Goal: Find specific page/section: Find specific page/section

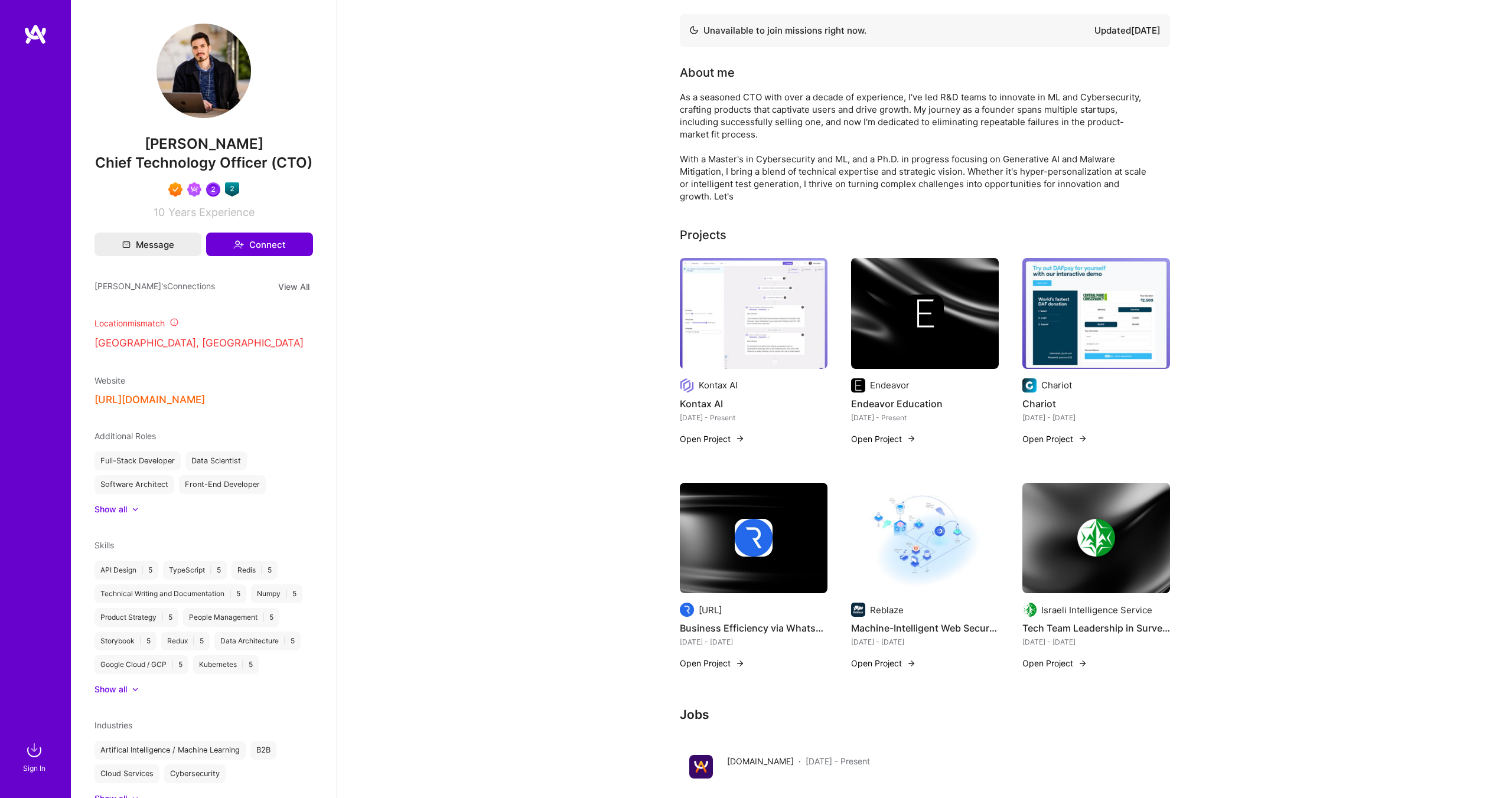
scroll to position [4, 0]
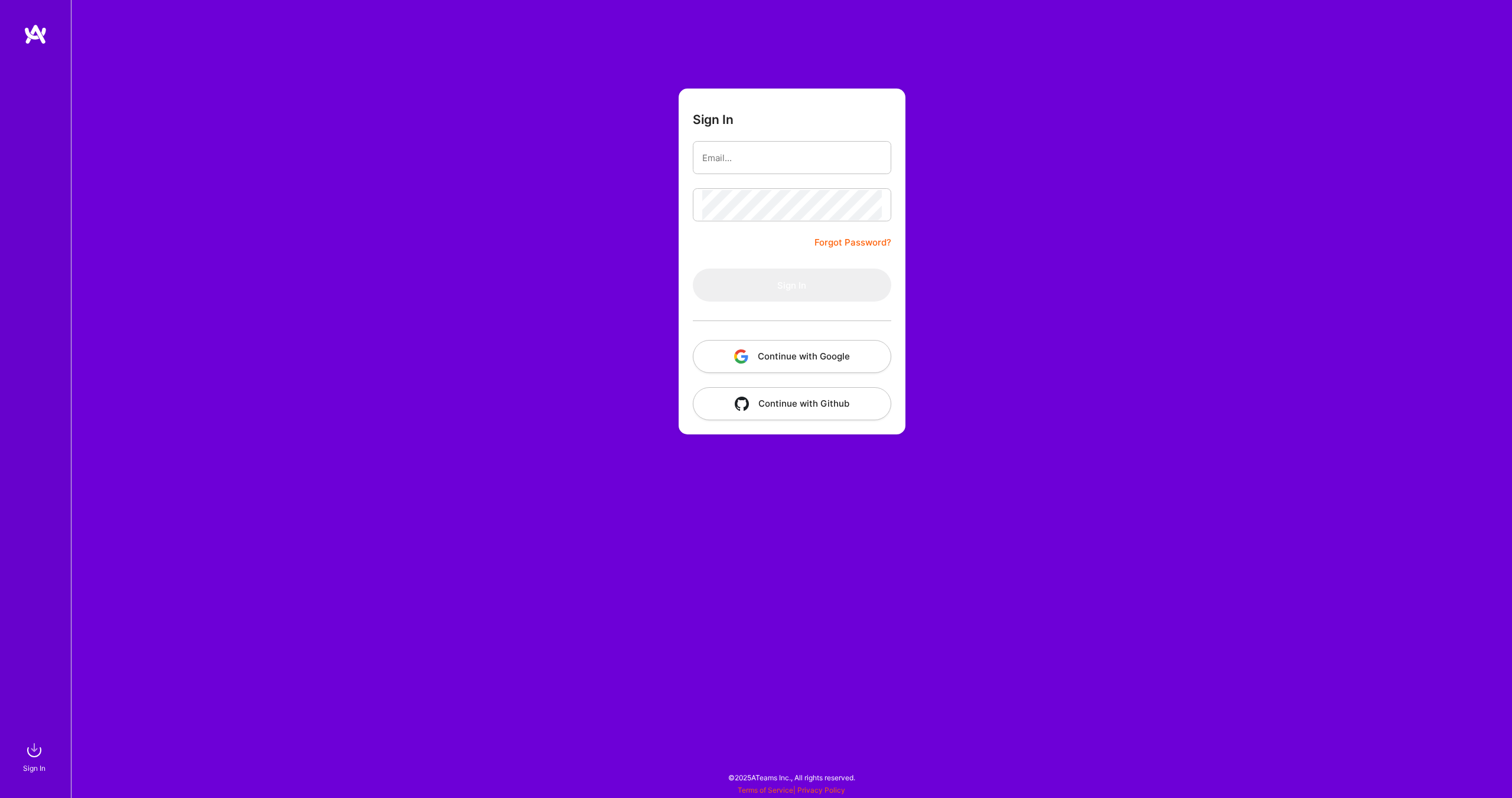
click at [762, 357] on button "Continue with Google" at bounding box center [791, 357] width 198 height 33
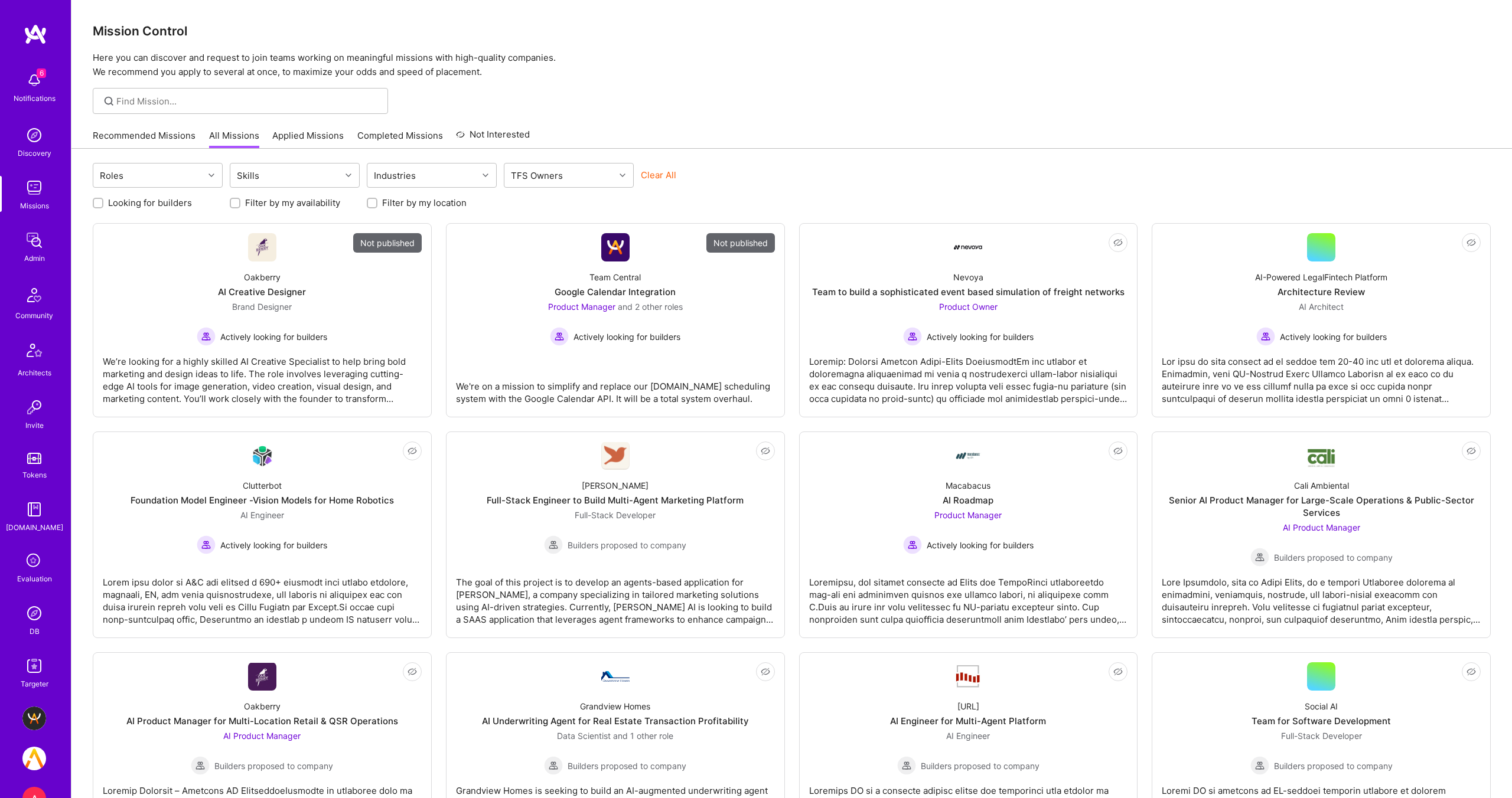
click at [31, 198] on img at bounding box center [34, 188] width 23 height 23
click at [35, 196] on img at bounding box center [34, 188] width 23 height 23
click at [22, 246] on img at bounding box center [34, 240] width 23 height 23
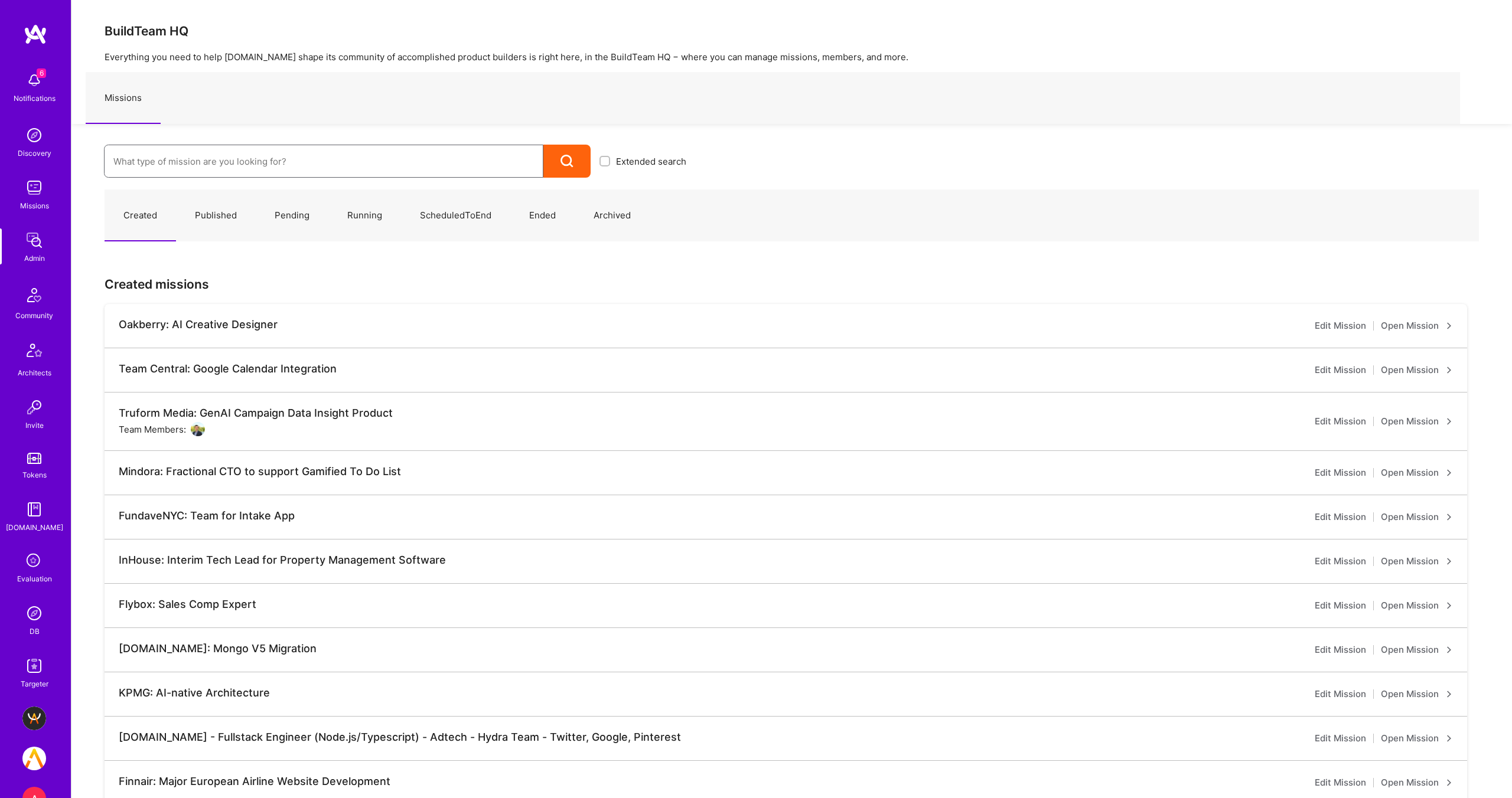
click at [191, 162] on input at bounding box center [323, 161] width 421 height 30
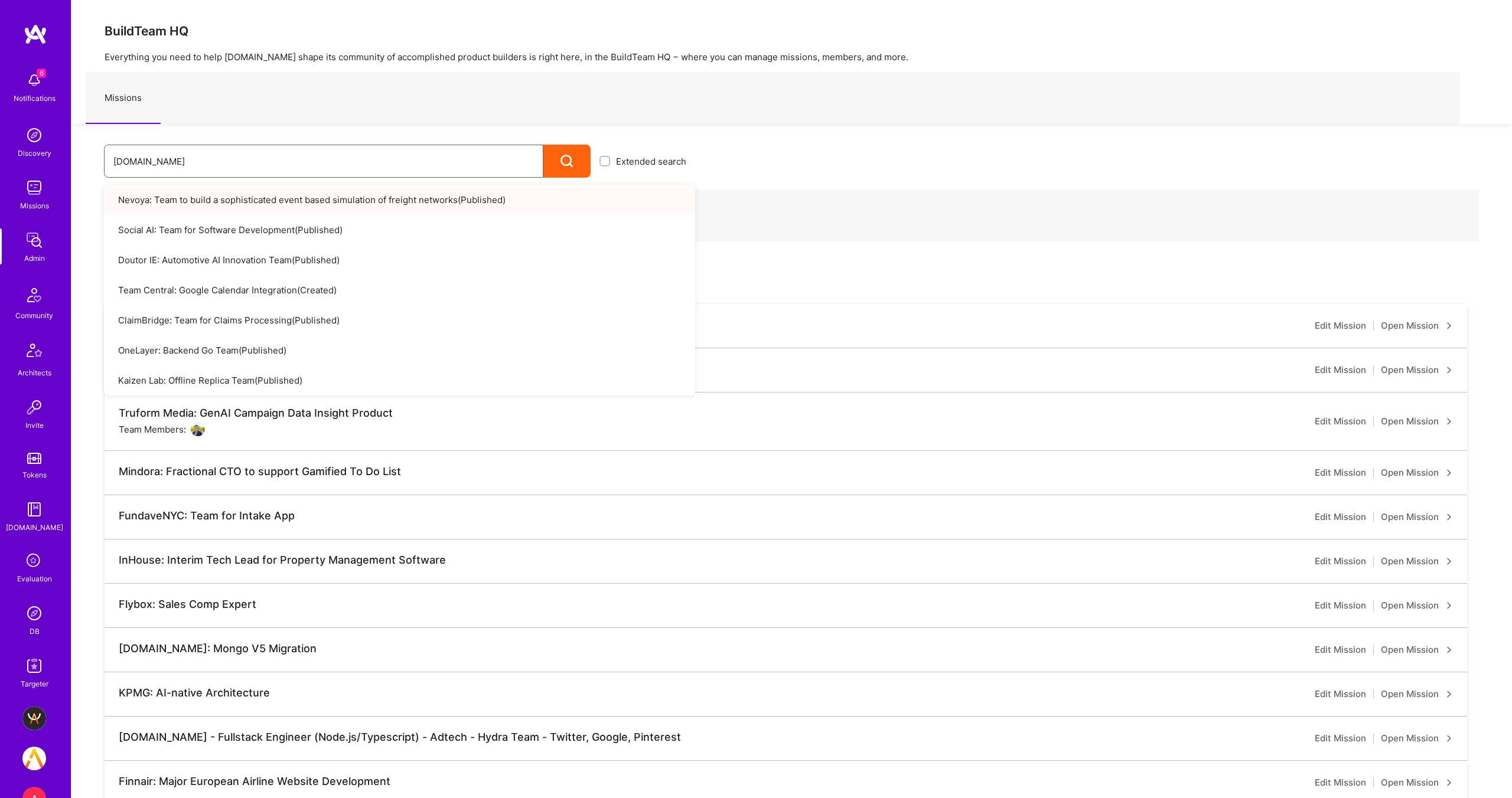
type input "[DOMAIN_NAME]"
click at [568, 156] on icon at bounding box center [567, 162] width 14 height 14
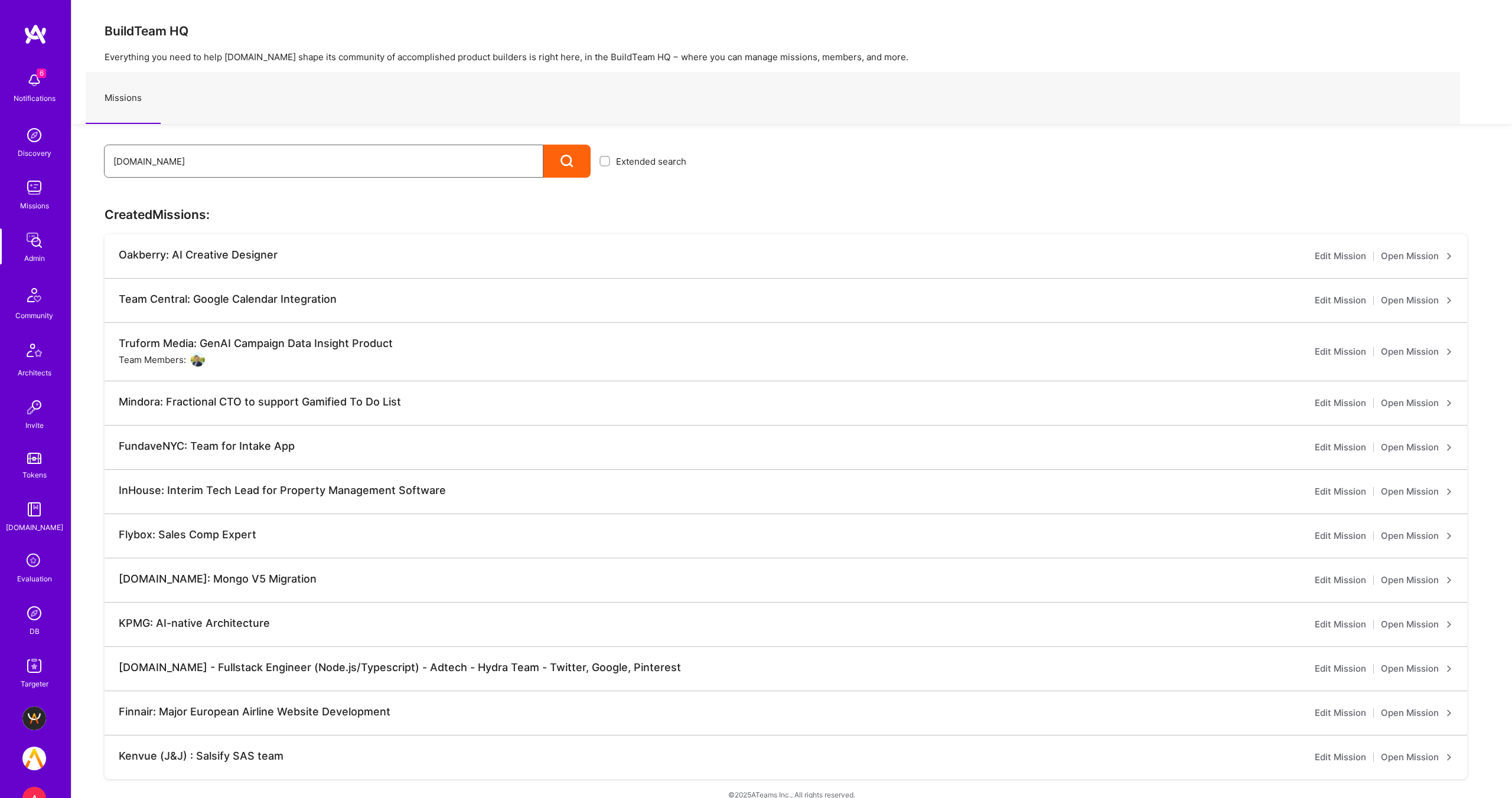
click at [160, 164] on input "[DOMAIN_NAME]" at bounding box center [323, 161] width 421 height 30
click at [559, 163] on div at bounding box center [567, 162] width 47 height 33
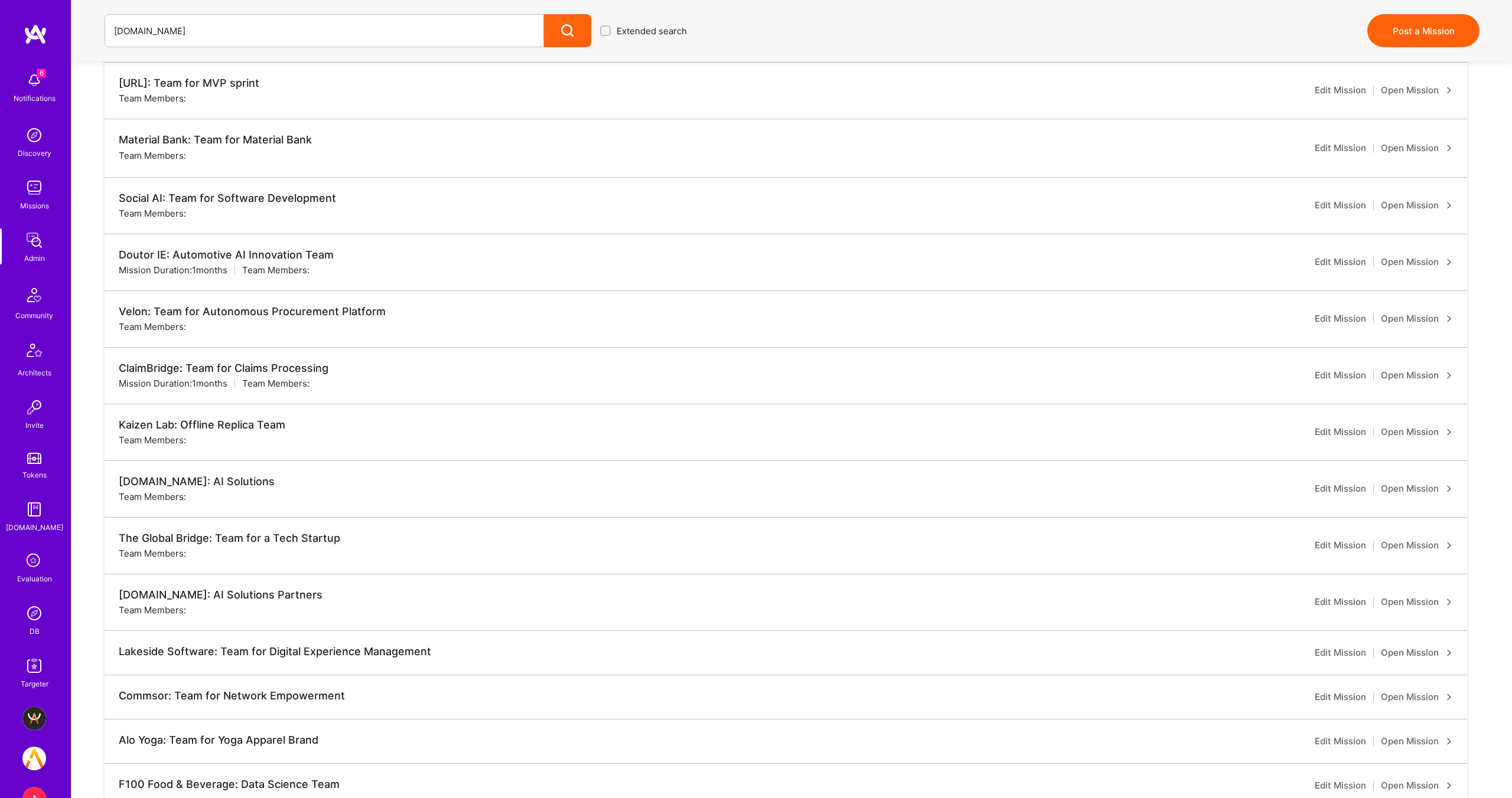
scroll to position [598, 0]
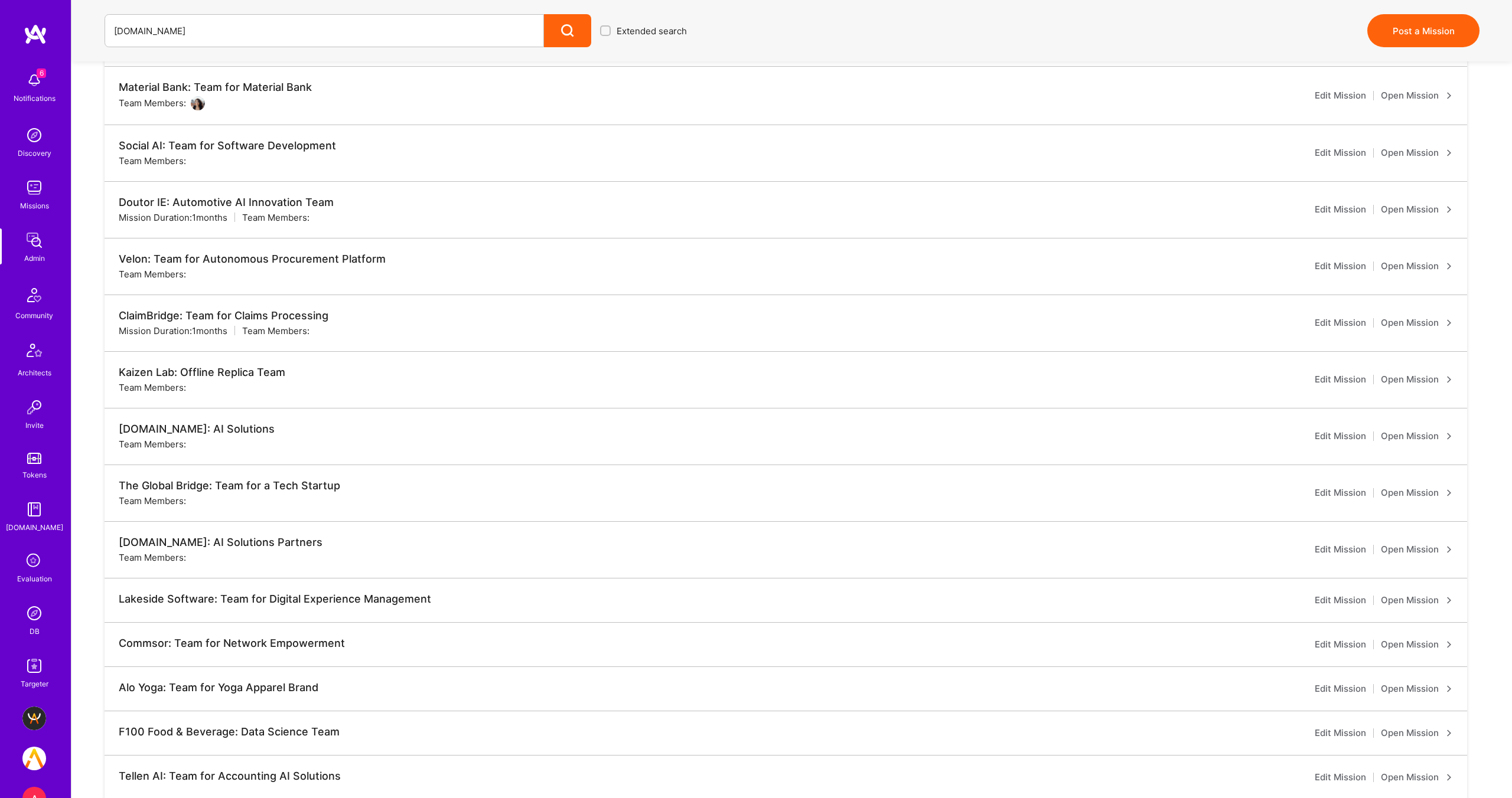
click at [1406, 436] on link "Open Mission" at bounding box center [1416, 436] width 72 height 15
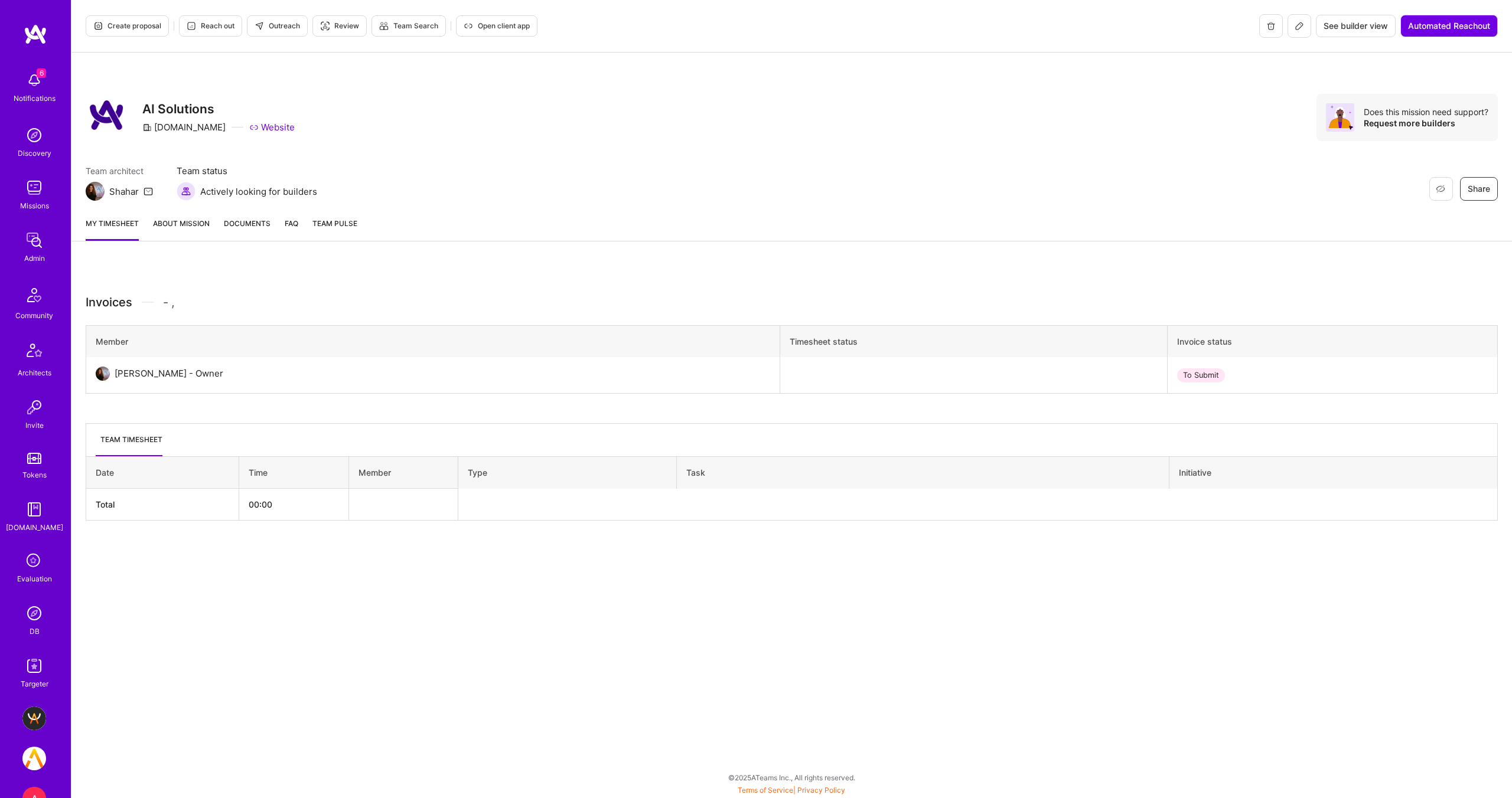
click at [181, 230] on link "About Mission" at bounding box center [181, 229] width 57 height 23
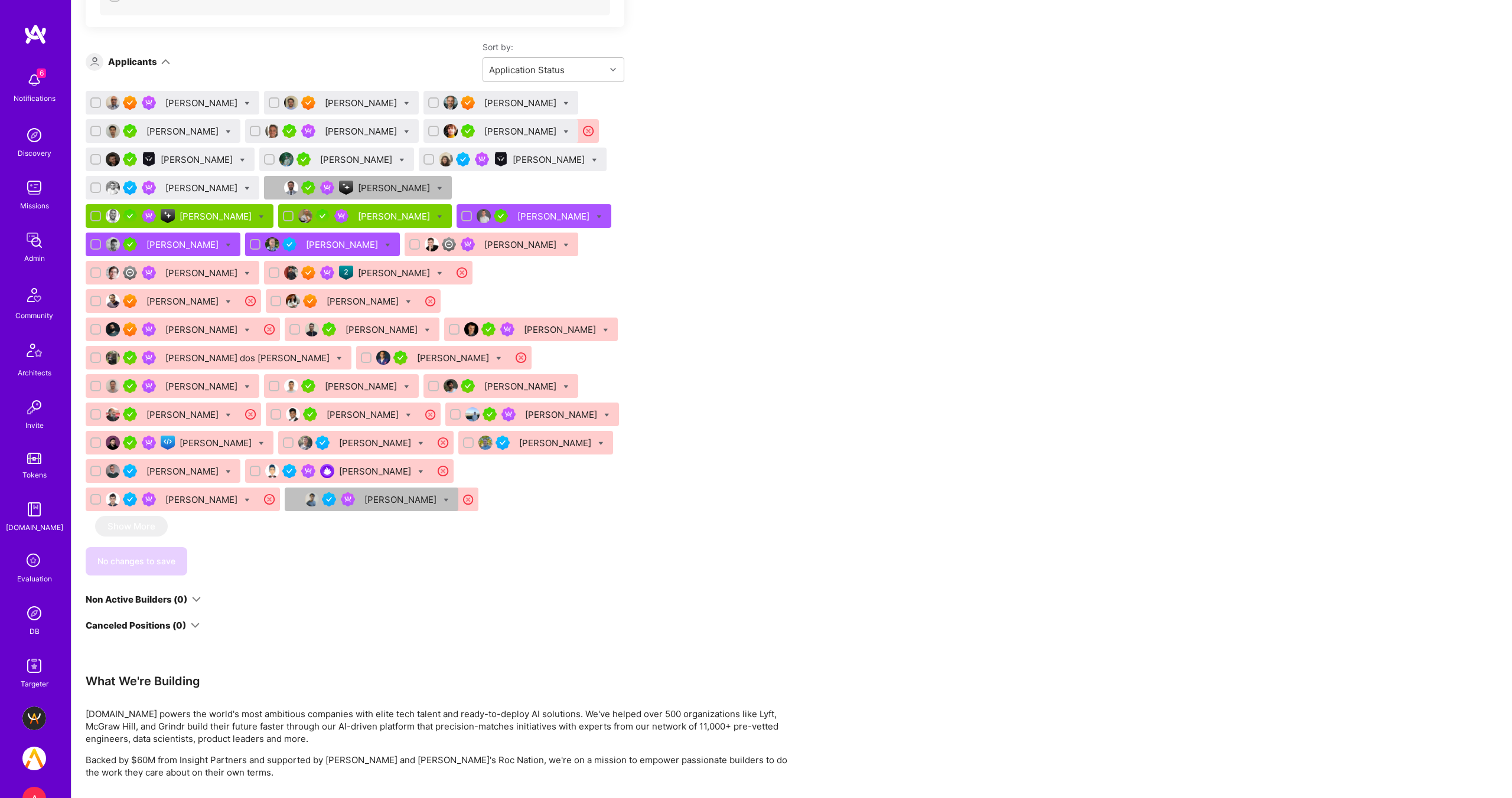
scroll to position [1778, 0]
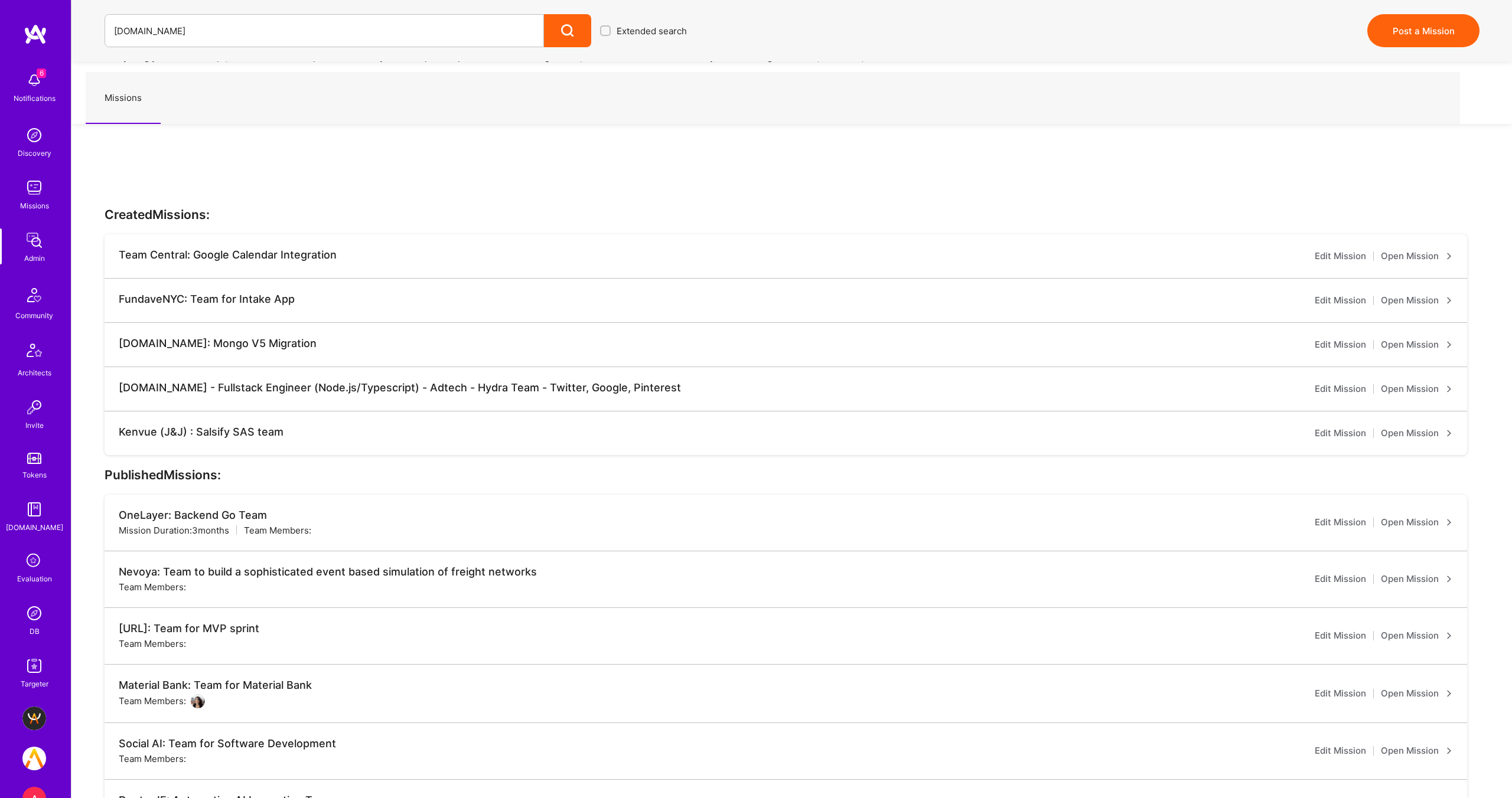
scroll to position [598, 0]
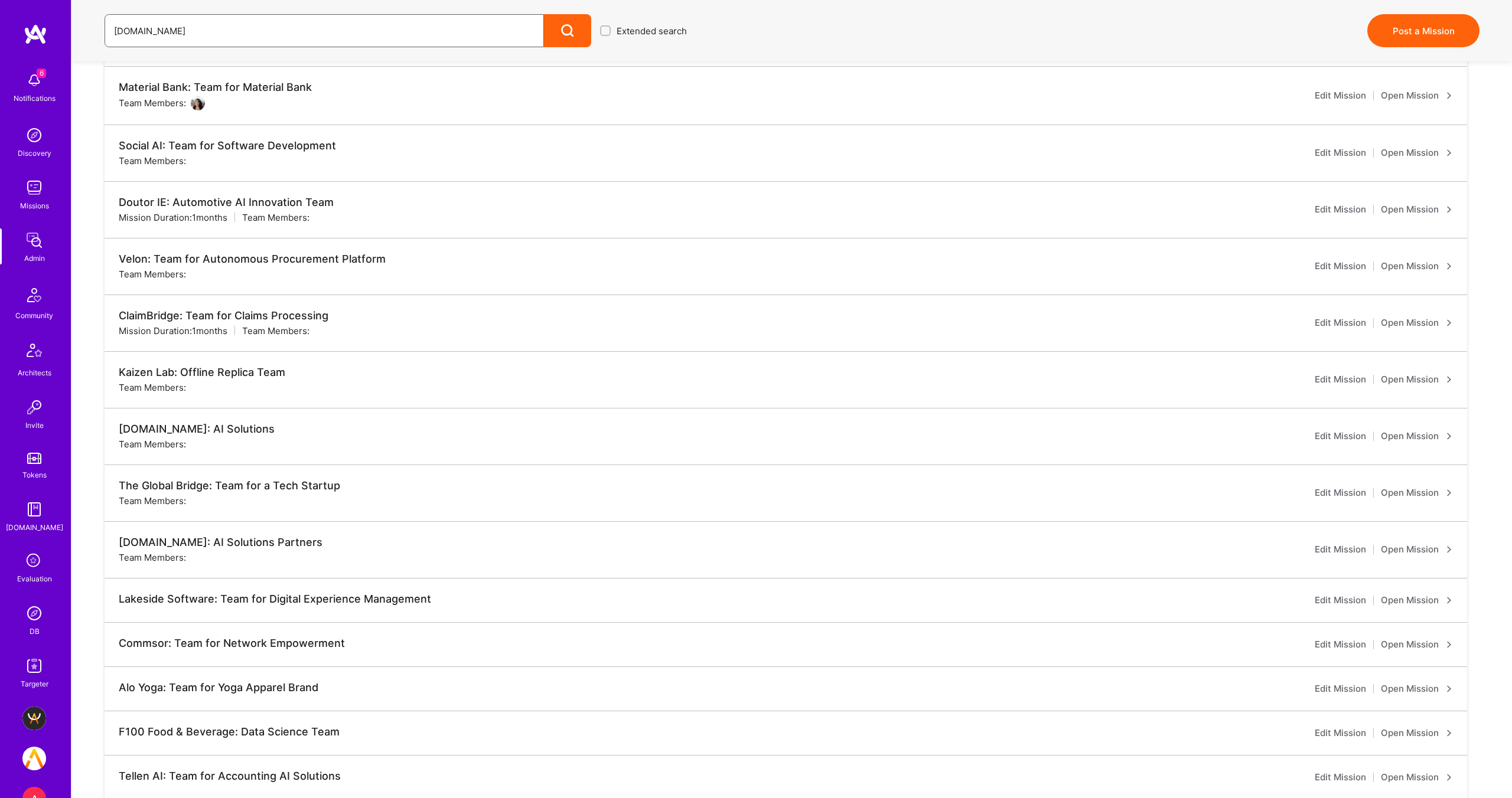
click at [184, 30] on input "[DOMAIN_NAME]" at bounding box center [324, 30] width 421 height 30
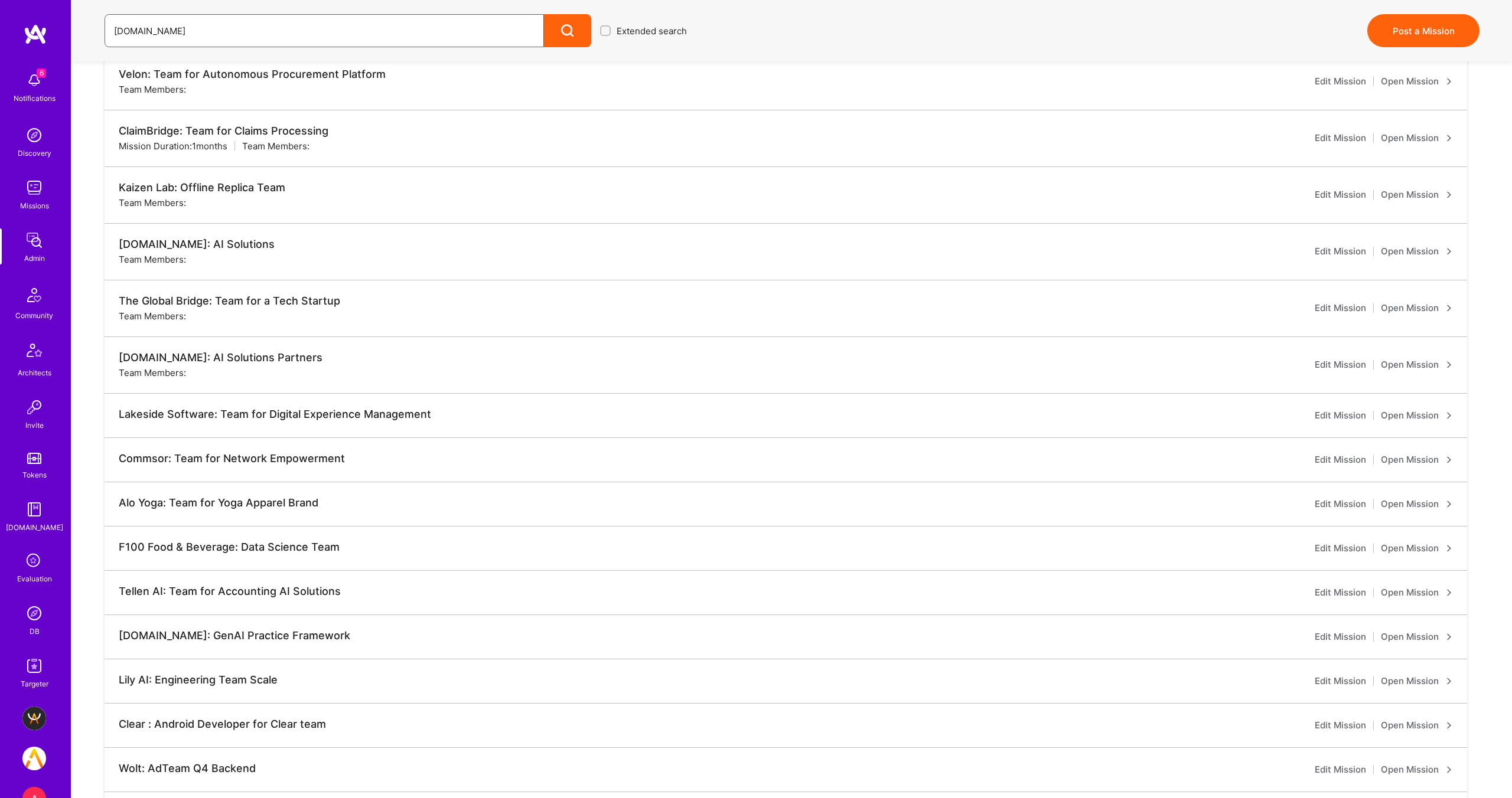
scroll to position [784, 0]
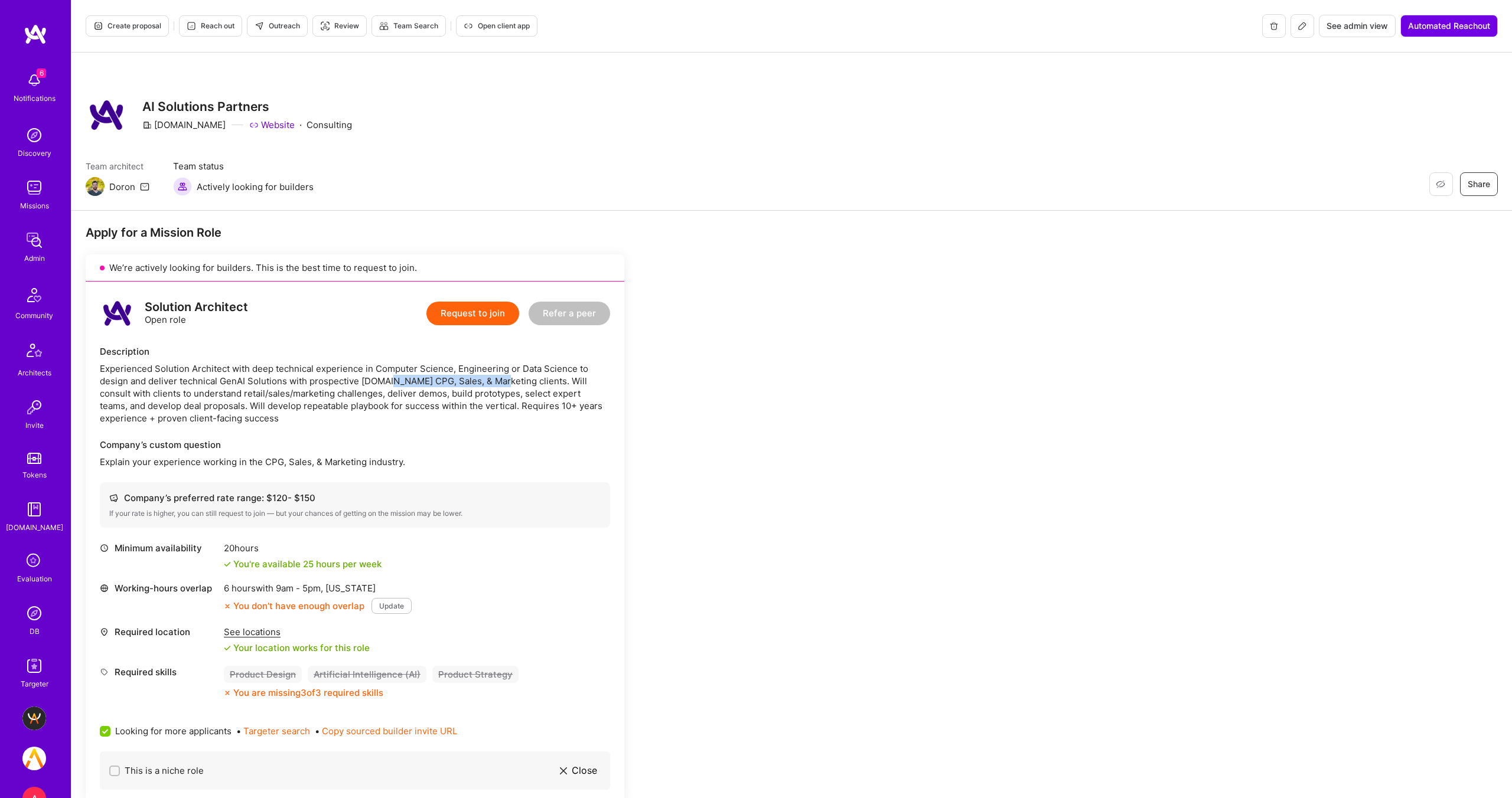
drag, startPoint x: 397, startPoint y: 380, endPoint x: 498, endPoint y: 382, distance: 101.0
click at [498, 382] on div "Experienced Solution Architect with deep technical experience in Computer Scien…" at bounding box center [354, 394] width 510 height 62
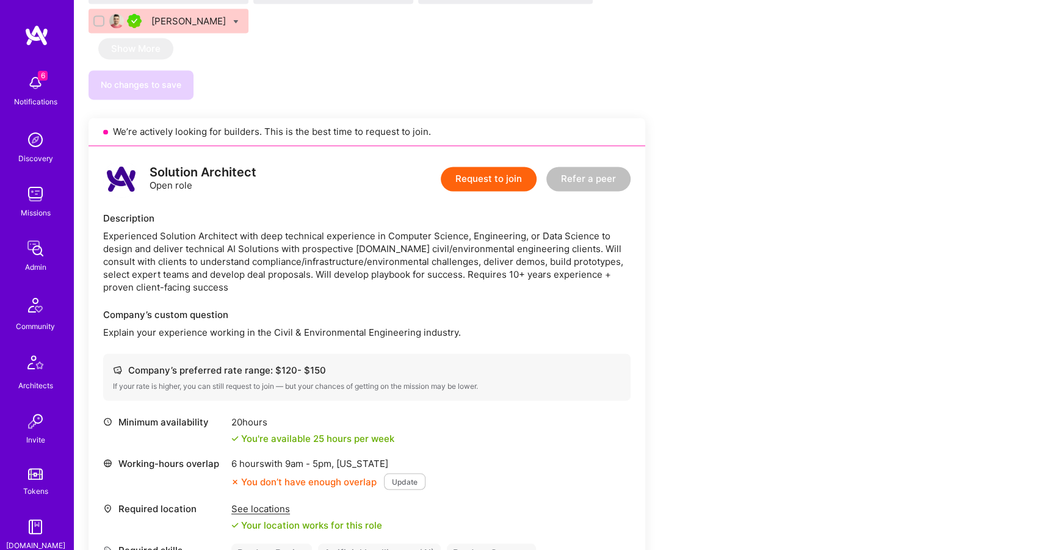
scroll to position [1187, 0]
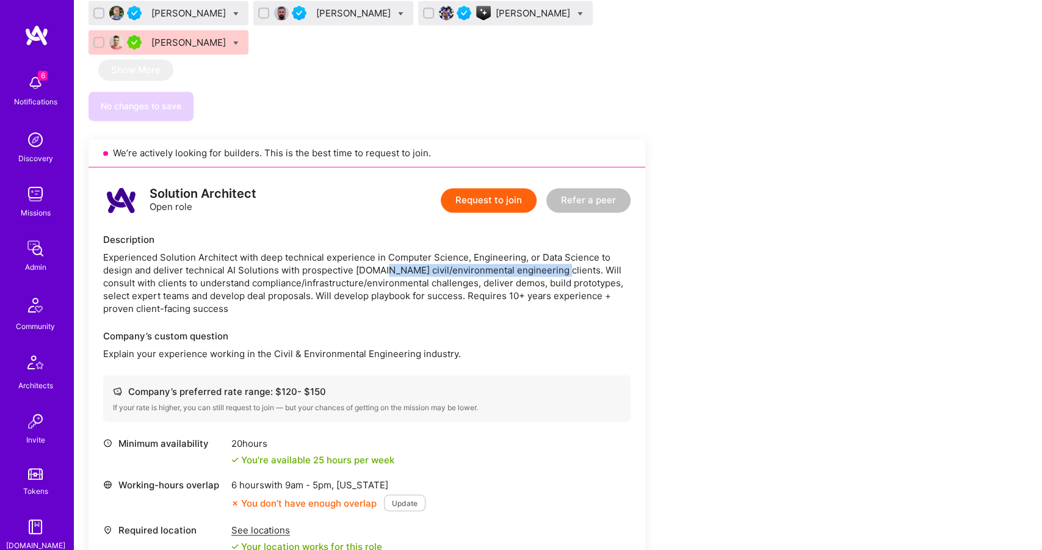
drag, startPoint x: 387, startPoint y: 242, endPoint x: 552, endPoint y: 239, distance: 164.9
click at [552, 251] on div "Experienced Solution Architect with deep technical experience in Computer Scien…" at bounding box center [366, 283] width 527 height 64
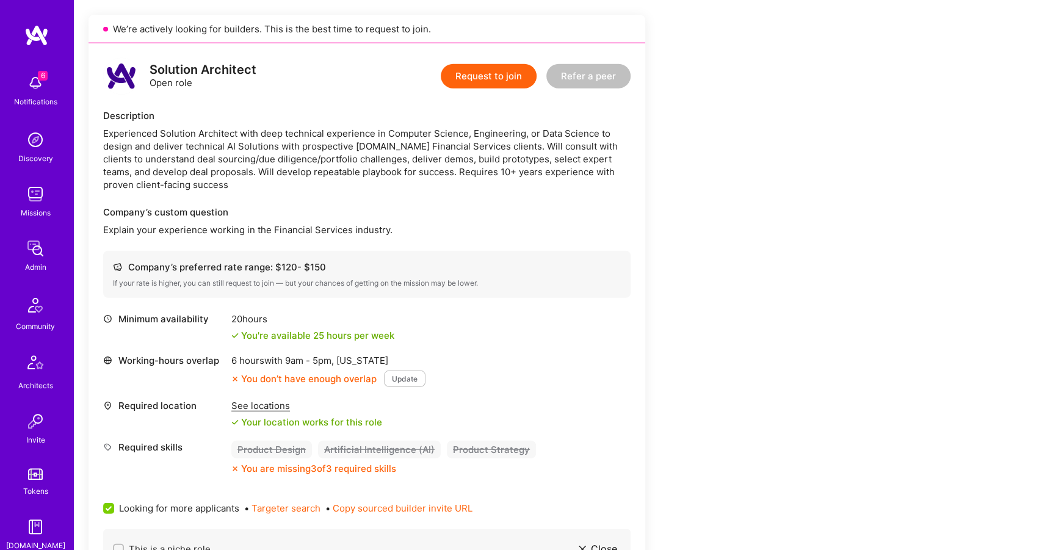
scroll to position [2081, 0]
drag, startPoint x: 355, startPoint y: 116, endPoint x: 521, endPoint y: 118, distance: 166.7
click at [521, 128] on div "Experienced Solution Architect with deep technical experience in Computer Scien…" at bounding box center [366, 160] width 527 height 64
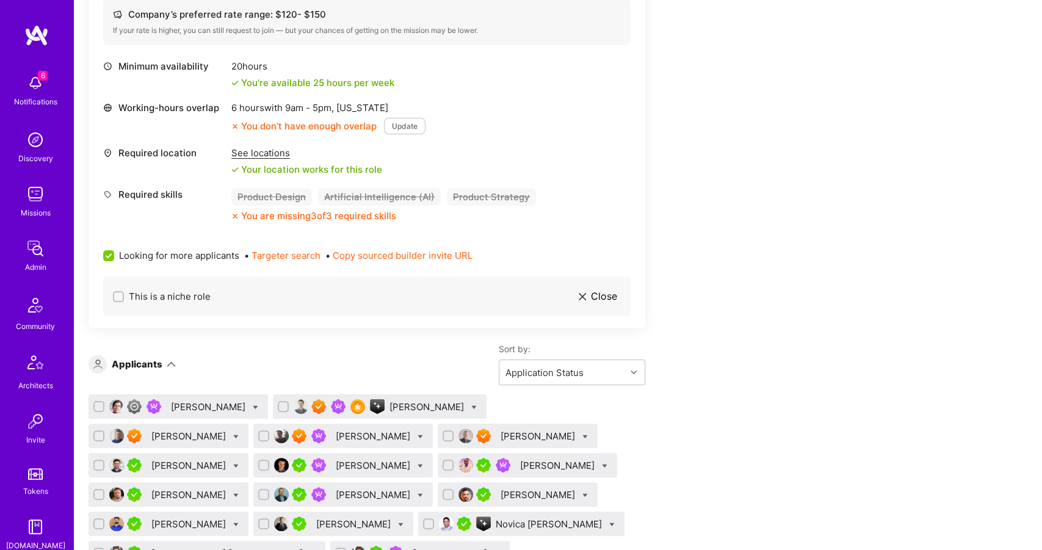
scroll to position [3011, 0]
